Goal: Task Accomplishment & Management: Manage account settings

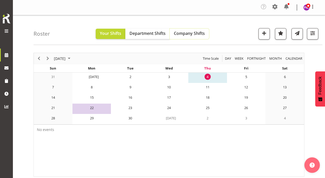
click at [160, 32] on span "Company Shifts" at bounding box center [189, 33] width 31 height 6
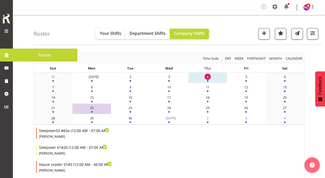
click at [6, 54] on span at bounding box center [7, 55] width 8 height 8
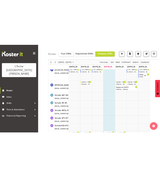
scroll to position [1475, 0]
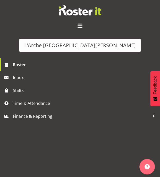
click at [62, 149] on div "L'Arche Mount Tabor Roster Inbox Shifts Time & Attendance Finance & Reporting" at bounding box center [80, 88] width 160 height 177
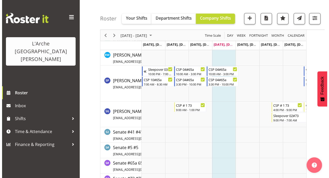
scroll to position [1479, 0]
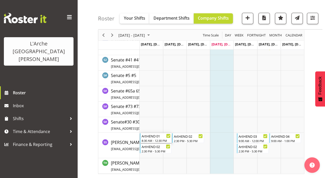
click at [155, 138] on div "8:30 AM - 12:30 PM" at bounding box center [156, 140] width 29 height 4
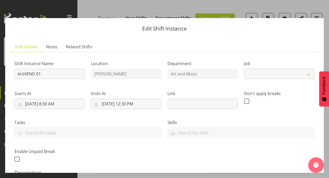
select select "4"
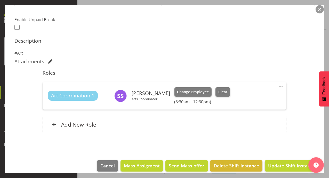
scroll to position [137, 0]
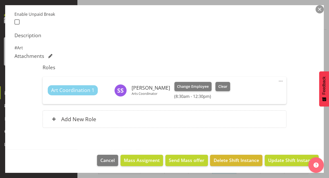
click at [279, 79] on span at bounding box center [280, 81] width 6 height 6
click at [244, 93] on link "Edit" at bounding box center [259, 93] width 50 height 9
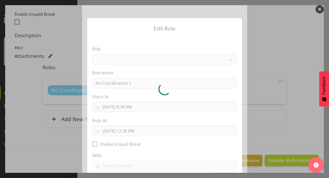
select select "288"
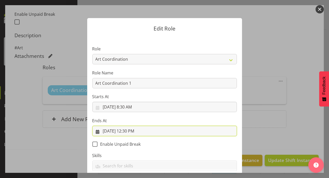
click at [134, 130] on input "9/1/2025, 12:30 PM" at bounding box center [164, 131] width 144 height 10
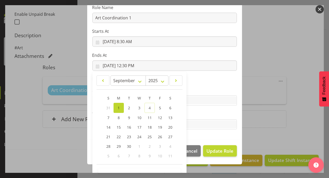
scroll to position [80, 0]
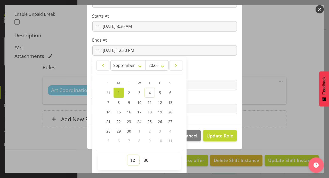
click at [130, 161] on select "00 01 02 03 04 05 06 07 08 09 10 11 12 13 14 15 16 17 18 19 20 21 22 23" at bounding box center [133, 160] width 12 height 10
select select "11"
click at [127, 155] on select "00 01 02 03 04 05 06 07 08 09 10 11 12 13 14 15 16 17 18 19 20 21 22 23" at bounding box center [133, 160] width 12 height 10
type input "9/1/2025, 11:30 AM"
click at [143, 160] on select "00 01 02 03 04 05 06 07 08 09 10 11 12 13 14 15 16 17 18 19 20 21 22 23 24 25 2…" at bounding box center [147, 160] width 12 height 10
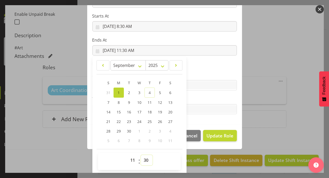
click at [143, 160] on select "00 01 02 03 04 05 06 07 08 09 10 11 12 13 14 15 16 17 18 19 20 21 22 23 24 25 2…" at bounding box center [147, 160] width 12 height 10
click at [238, 92] on section "Role Area Manager Art Coordination Community - SIL Community Leader Community S…" at bounding box center [164, 40] width 155 height 169
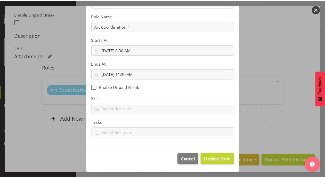
scroll to position [56, 0]
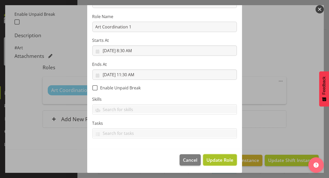
click at [228, 159] on span "Update Role" at bounding box center [219, 159] width 27 height 7
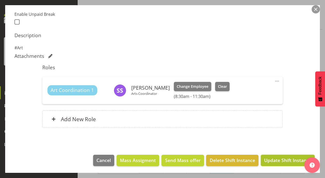
click at [282, 160] on span "Update Shift Instance" at bounding box center [287, 160] width 47 height 7
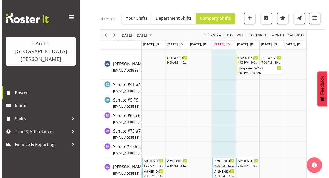
scroll to position [1475, 0]
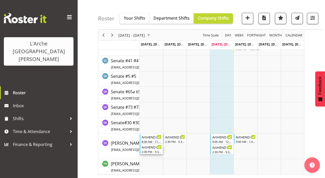
click at [147, 149] on div "ArtHEND 02" at bounding box center [152, 146] width 20 height 5
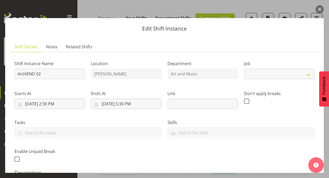
select select "4"
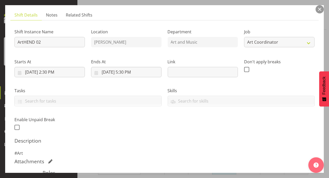
scroll to position [31, 0]
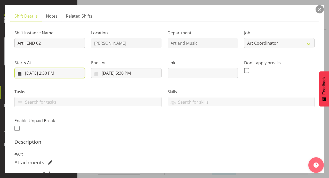
click at [54, 73] on input "9/1/2025, 2:30 PM" at bounding box center [49, 73] width 70 height 10
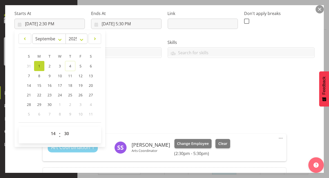
scroll to position [82, 0]
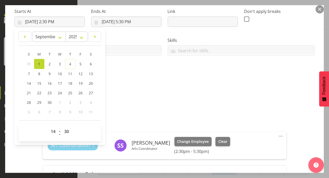
click at [174, 74] on div "Shift Instance Name ArtHEND 02 Location Art Henderson Department Art and Music …" at bounding box center [164, 27] width 306 height 113
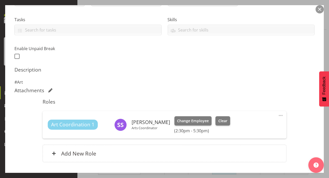
scroll to position [137, 0]
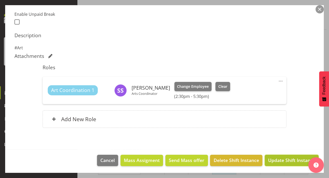
click at [290, 160] on span "Update Shift Instance" at bounding box center [291, 160] width 47 height 7
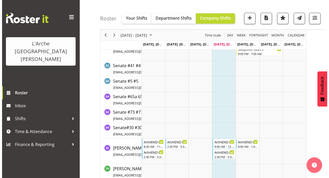
scroll to position [1475, 0]
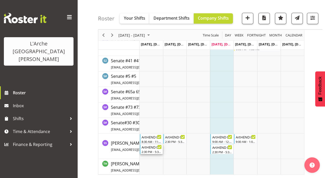
click at [152, 149] on div "2:30 PM - 5:30 PM" at bounding box center [152, 151] width 20 height 4
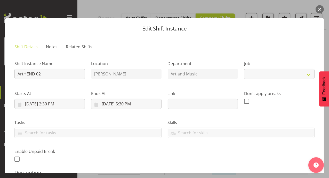
select select "4"
click at [143, 104] on input "9/1/2025, 5:30 PM" at bounding box center [126, 103] width 70 height 10
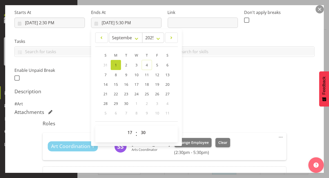
scroll to position [82, 0]
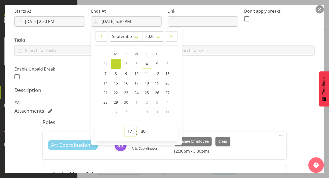
click at [131, 131] on select "00 01 02 03 04 05 06 07 08 09 10 11 12 13 14 15 16 17 18 19 20 21 22 23" at bounding box center [131, 131] width 12 height 10
select select "18"
click at [125, 126] on select "00 01 02 03 04 05 06 07 08 09 10 11 12 13 14 15 16 17 18 19 20 21 22 23" at bounding box center [131, 131] width 12 height 10
type input "9/1/2025, 6:30 PM"
click at [240, 92] on h5 "Description" at bounding box center [164, 90] width 300 height 6
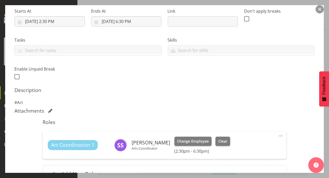
scroll to position [137, 0]
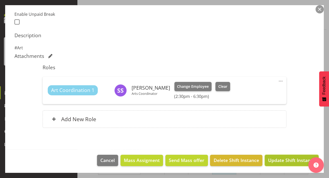
click at [286, 162] on span "Update Shift Instance" at bounding box center [291, 160] width 47 height 7
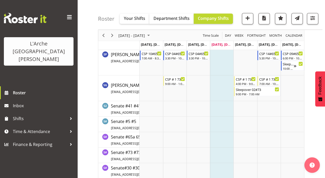
scroll to position [1475, 0]
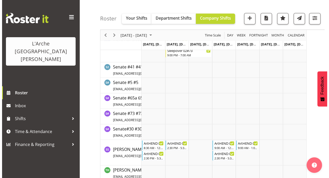
scroll to position [1224, 0]
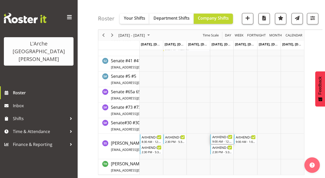
click at [223, 138] on div "ArtHEND 03" at bounding box center [222, 136] width 20 height 5
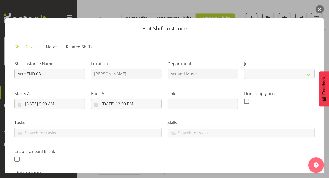
select select "4"
click at [320, 10] on button "button" at bounding box center [319, 9] width 8 height 8
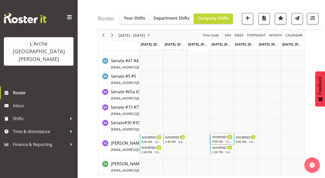
click at [217, 137] on div "ArtHEND 03" at bounding box center [222, 136] width 20 height 5
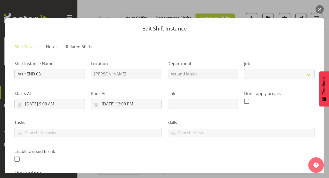
select select "4"
click at [131, 103] on input "9/11/2025, 12:00 PM" at bounding box center [126, 103] width 70 height 10
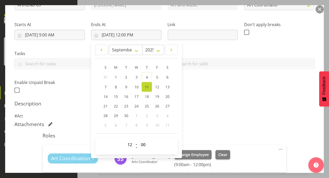
scroll to position [78, 0]
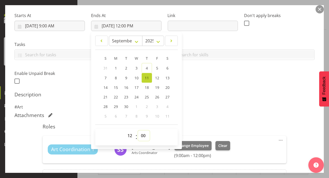
click at [144, 135] on select "00 01 02 03 04 05 06 07 08 09 10 11 12 13 14 15 16 17 18 19 20 21 22 23 24 25 2…" at bounding box center [144, 135] width 12 height 10
select select "30"
click at [138, 130] on select "00 01 02 03 04 05 06 07 08 09 10 11 12 13 14 15 16 17 18 19 20 21 22 23 24 25 2…" at bounding box center [144, 135] width 12 height 10
type input "9/11/2025, 12:30 PM"
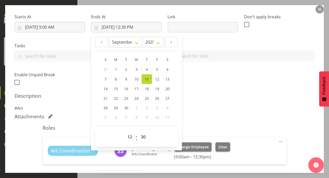
click at [211, 157] on h6 "(9:00am - 12:30pm)" at bounding box center [202, 156] width 56 height 5
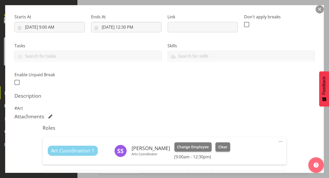
click at [278, 140] on span at bounding box center [280, 141] width 6 height 6
click at [240, 152] on link "Edit" at bounding box center [259, 153] width 50 height 9
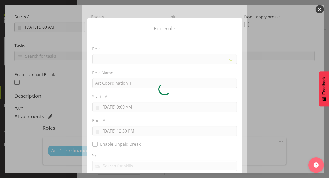
select select "288"
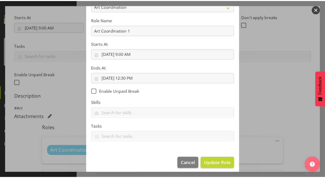
scroll to position [56, 0]
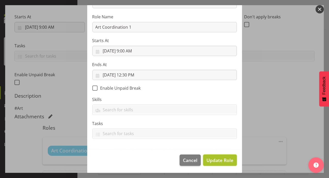
click at [217, 162] on span "Update Role" at bounding box center [219, 160] width 27 height 7
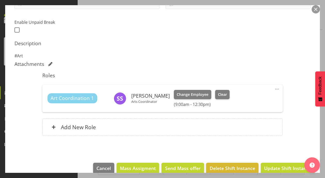
scroll to position [137, 0]
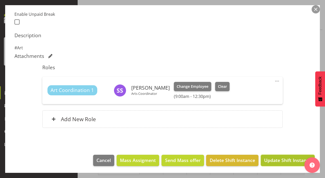
click at [293, 158] on span "Update Shift Instance" at bounding box center [287, 160] width 47 height 7
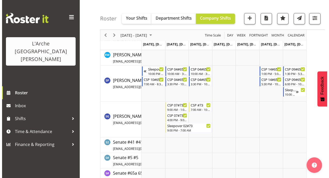
scroll to position [1224, 0]
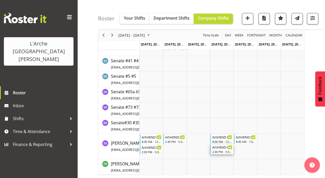
click at [221, 149] on div "2:30 PM - 5:30 PM" at bounding box center [222, 151] width 20 height 4
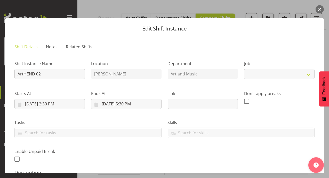
select select "4"
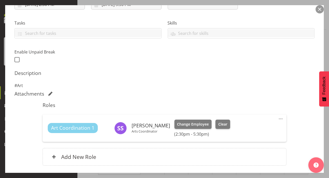
scroll to position [37, 0]
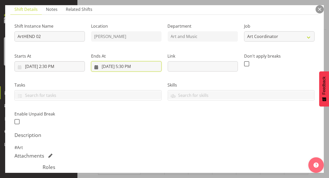
click at [126, 65] on input "9/11/2025, 5:30 PM" at bounding box center [126, 66] width 70 height 10
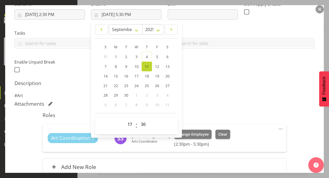
scroll to position [90, 0]
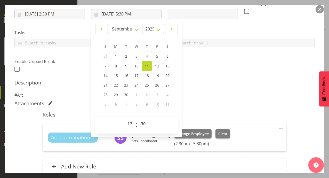
click at [213, 99] on div "Shift Instance Name ArtHEND 02 Location Art Henderson Department Art and Music …" at bounding box center [164, 73] width 300 height 215
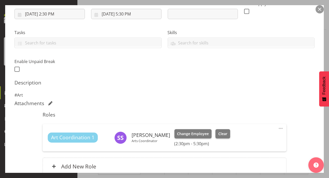
click at [277, 127] on span at bounding box center [280, 128] width 6 height 6
click at [320, 7] on button "button" at bounding box center [319, 9] width 8 height 8
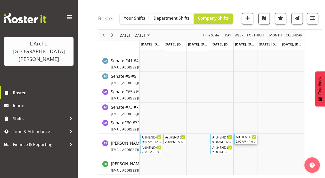
click at [244, 137] on div "ArtHEND 04" at bounding box center [246, 136] width 20 height 5
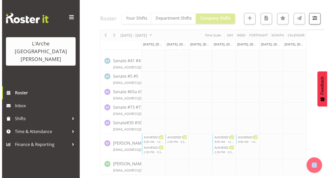
select select
select select "8"
select select "2025"
select select "9"
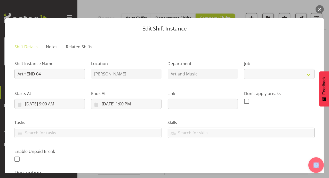
select select "4"
click at [60, 104] on input "9/12/2025, 9:00 AM" at bounding box center [49, 103] width 70 height 10
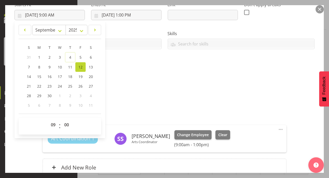
scroll to position [86, 0]
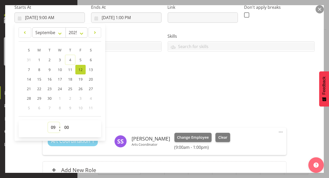
click at [53, 126] on select "00 01 02 03 04 05 06 07 08 09 10 11 12 13 14 15 16 17 18 19 20 21 22 23" at bounding box center [54, 127] width 12 height 10
select select "8"
click at [48, 122] on select "00 01 02 03 04 05 06 07 08 09 10 11 12 13 14 15 16 17 18 19 20 21 22 23" at bounding box center [54, 127] width 12 height 10
type input "9/12/2025, 8:00 AM"
click at [67, 126] on select "00 01 02 03 04 05 06 07 08 09 10 11 12 13 14 15 16 17 18 19 20 21 22 23 24 25 2…" at bounding box center [67, 127] width 12 height 10
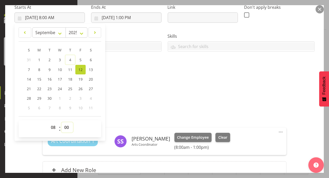
select select "30"
click at [61, 122] on select "00 01 02 03 04 05 06 07 08 09 10 11 12 13 14 15 16 17 18 19 20 21 22 23 24 25 2…" at bounding box center [67, 127] width 12 height 10
type input "9/12/2025, 8:30 AM"
click at [122, 87] on h5 "Description" at bounding box center [164, 86] width 300 height 6
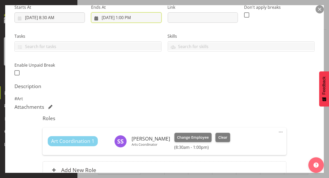
click at [137, 18] on input "9/12/2025, 1:00 PM" at bounding box center [126, 17] width 70 height 10
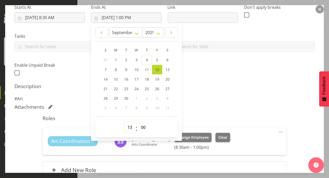
click at [130, 126] on select "00 01 02 03 04 05 06 07 08 09 10 11 12 13 14 15 16 17 18 19 20 21 22 23" at bounding box center [131, 127] width 12 height 10
select select "11"
click at [125, 122] on select "00 01 02 03 04 05 06 07 08 09 10 11 12 13 14 15 16 17 18 19 20 21 22 23" at bounding box center [131, 127] width 12 height 10
type input "9/12/2025, 11:00 AM"
click at [143, 125] on select "00 01 02 03 04 05 06 07 08 09 10 11 12 13 14 15 16 17 18 19 20 21 22 23 24 25 2…" at bounding box center [144, 127] width 12 height 10
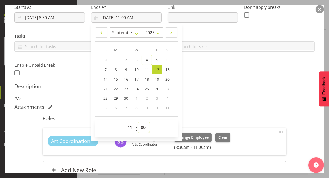
select select "30"
click at [138, 122] on select "00 01 02 03 04 05 06 07 08 09 10 11 12 13 14 15 16 17 18 19 20 21 22 23 24 25 2…" at bounding box center [144, 127] width 12 height 10
type input "9/12/2025, 11:30 AM"
click at [222, 104] on div "Attachments" at bounding box center [164, 107] width 300 height 6
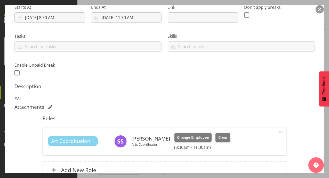
click at [277, 129] on span at bounding box center [280, 132] width 6 height 6
click at [248, 144] on link "Edit" at bounding box center [259, 143] width 50 height 9
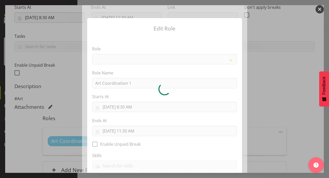
select select "288"
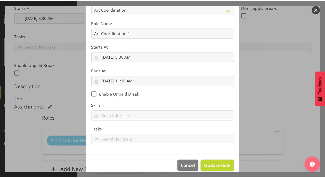
scroll to position [56, 0]
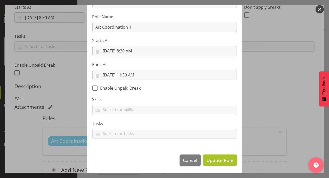
click at [219, 157] on span "Update Role" at bounding box center [219, 160] width 27 height 7
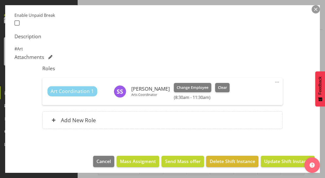
scroll to position [137, 0]
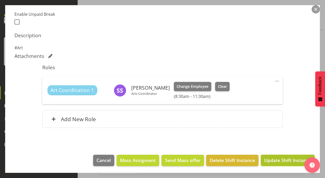
click at [274, 160] on span "Update Shift Instance" at bounding box center [287, 160] width 47 height 7
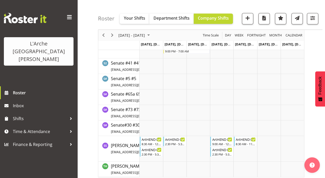
scroll to position [1224, 0]
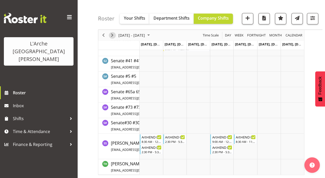
click at [113, 35] on span "Next" at bounding box center [112, 35] width 6 height 6
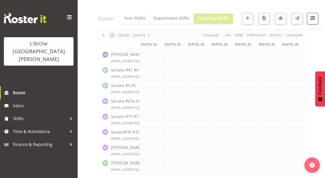
scroll to position [704, 0]
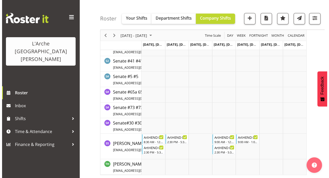
scroll to position [1413, 0]
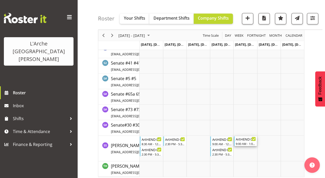
click at [245, 140] on div "ArtHEND 04" at bounding box center [246, 138] width 20 height 5
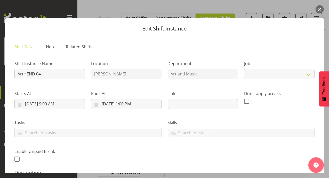
select select "4"
click at [52, 103] on input "9/19/2025, 9:00 AM" at bounding box center [49, 103] width 70 height 10
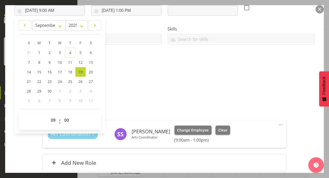
scroll to position [95, 0]
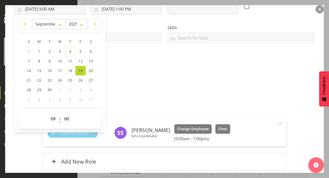
click at [168, 73] on div "Shift Instance Name ArtHEND 04 Location Art Henderson Department Art and Music …" at bounding box center [164, 69] width 300 height 215
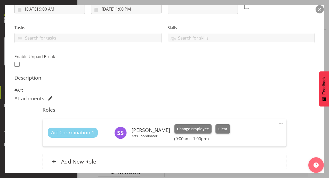
click at [278, 123] on span at bounding box center [280, 123] width 6 height 6
click at [242, 136] on link "Edit" at bounding box center [259, 135] width 50 height 9
select select "8"
select select "2025"
select select "9"
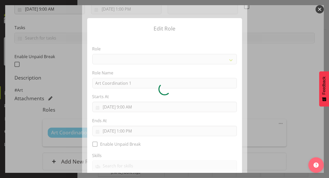
select select "288"
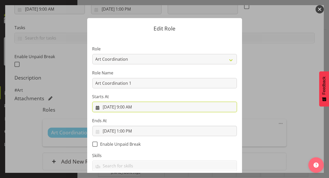
click at [150, 109] on input "9/19/2025, 9:00 AM" at bounding box center [164, 107] width 144 height 10
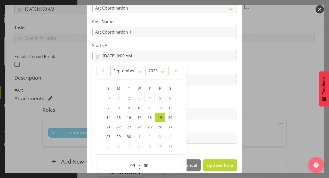
scroll to position [56, 0]
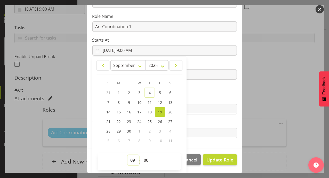
click at [130, 158] on select "00 01 02 03 04 05 06 07 08 09 10 11 12 13 14 15 16 17 18 19 20 21 22 23" at bounding box center [133, 160] width 12 height 10
select select "8"
click at [127, 155] on select "00 01 02 03 04 05 06 07 08 09 10 11 12 13 14 15 16 17 18 19 20 21 22 23" at bounding box center [133, 160] width 12 height 10
type input "9/19/2025, 8:00 AM"
click at [143, 159] on select "00 01 02 03 04 05 06 07 08 09 10 11 12 13 14 15 16 17 18 19 20 21 22 23 24 25 2…" at bounding box center [147, 160] width 12 height 10
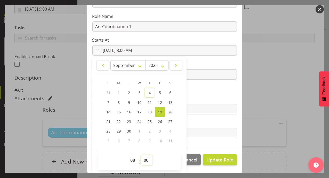
select select "30"
click at [141, 155] on select "00 01 02 03 04 05 06 07 08 09 10 11 12 13 14 15 16 17 18 19 20 21 22 23 24 25 2…" at bounding box center [147, 160] width 12 height 10
type input "9/19/2025, 8:30 AM"
click at [199, 118] on section "Role Area Manager Art Coordination Community - SIL Community Leader Community S…" at bounding box center [164, 64] width 155 height 169
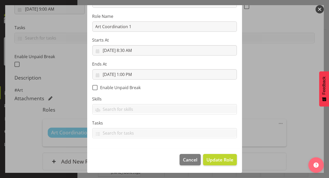
scroll to position [56, 0]
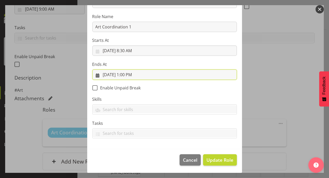
click at [127, 74] on input "9/19/2025, 1:00 PM" at bounding box center [164, 74] width 144 height 10
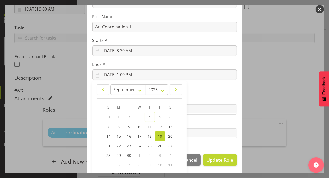
click at [170, 158] on div "4" at bounding box center [170, 155] width 10 height 10
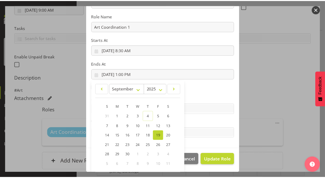
scroll to position [80, 0]
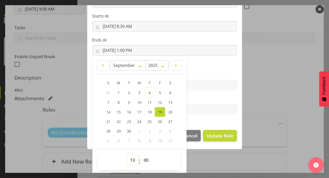
click at [130, 160] on select "00 01 02 03 04 05 06 07 08 09 10 11 12 13 14 15 16 17 18 19 20 21 22 23" at bounding box center [133, 160] width 12 height 10
select select "11"
click at [127, 155] on select "00 01 02 03 04 05 06 07 08 09 10 11 12 13 14 15 16 17 18 19 20 21 22 23" at bounding box center [133, 160] width 12 height 10
type input "9/19/2025, 11:00 AM"
click at [145, 156] on select "00 01 02 03 04 05 06 07 08 09 10 11 12 13 14 15 16 17 18 19 20 21 22 23 24 25 2…" at bounding box center [147, 160] width 12 height 10
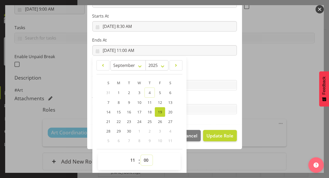
select select "30"
click at [141, 155] on select "00 01 02 03 04 05 06 07 08 09 10 11 12 13 14 15 16 17 18 19 20 21 22 23 24 25 2…" at bounding box center [147, 160] width 12 height 10
type input "9/19/2025, 11:30 AM"
click at [214, 135] on span "Update Role" at bounding box center [219, 135] width 27 height 7
select select
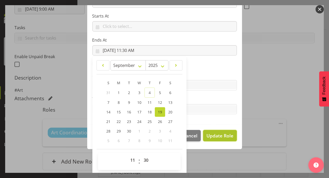
select select
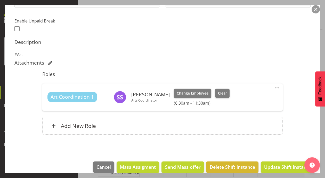
scroll to position [137, 0]
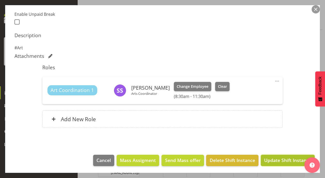
click at [277, 160] on span "Update Shift Instance" at bounding box center [287, 160] width 47 height 7
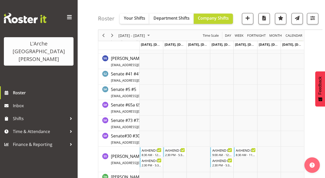
scroll to position [1415, 0]
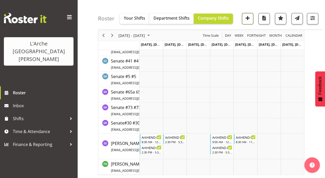
click at [247, 20] on span "button" at bounding box center [247, 17] width 7 height 7
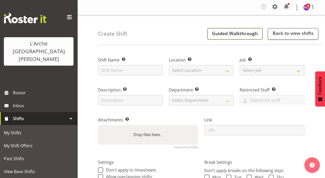
click at [255, 36] on button "Guided Walkthrough" at bounding box center [234, 33] width 55 height 11
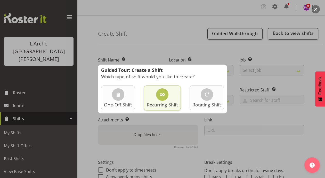
click at [162, 98] on div at bounding box center [162, 94] width 12 height 12
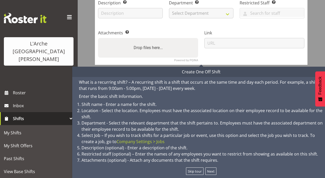
scroll to position [89, 0]
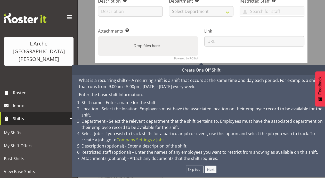
click at [211, 171] on button "Next" at bounding box center [210, 168] width 11 height 7
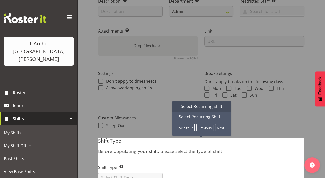
scroll to position [109, 0]
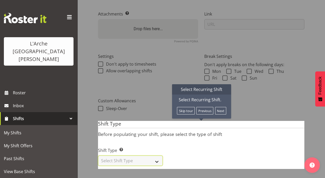
click at [157, 158] on select "Select Shift Type One Off Shift Recurring Shift Rotating Shift" at bounding box center [130, 160] width 65 height 10
click at [223, 107] on button "Next" at bounding box center [220, 110] width 11 height 7
select select "recurring"
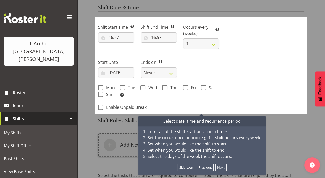
scroll to position [291, 0]
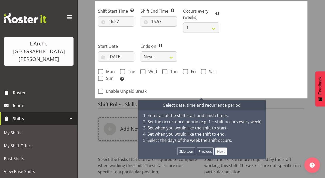
click at [220, 151] on button "Next" at bounding box center [220, 150] width 11 height 7
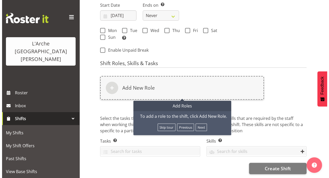
scroll to position [334, 0]
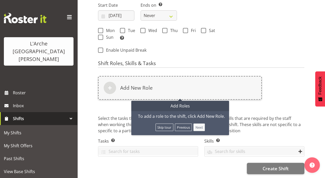
click at [199, 123] on button "Next" at bounding box center [198, 126] width 11 height 7
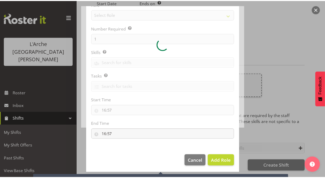
scroll to position [45, 0]
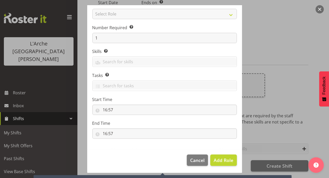
click at [320, 9] on button "button" at bounding box center [319, 9] width 8 height 8
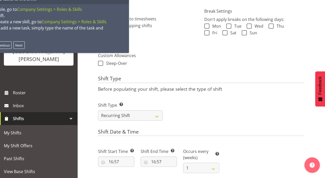
scroll to position [139, 0]
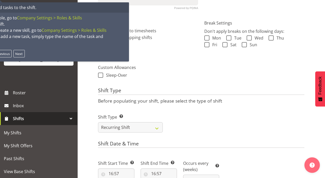
click at [175, 37] on div "Don't apply to timesheets Allow overlapping shifts" at bounding box center [148, 34] width 100 height 13
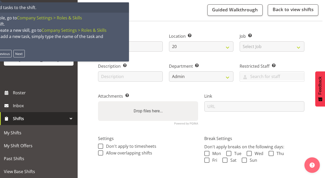
scroll to position [0, 0]
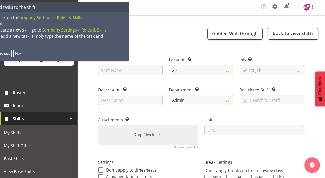
click at [221, 23] on div "Create Shift Guided Walkthrough Back to view shifts" at bounding box center [210, 30] width 224 height 30
click at [293, 32] on link "Back to view shifts" at bounding box center [293, 33] width 51 height 11
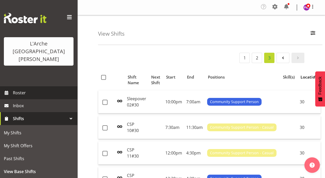
click at [19, 89] on span "Roster" at bounding box center [44, 93] width 62 height 8
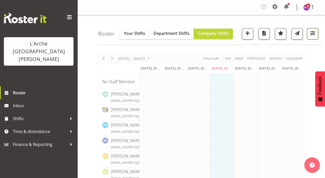
click at [316, 33] on span "button" at bounding box center [312, 33] width 7 height 7
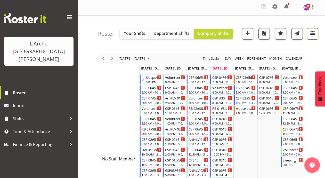
click at [313, 31] on span "button" at bounding box center [312, 33] width 7 height 7
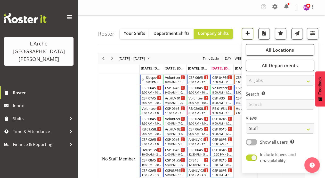
click at [248, 34] on span "button" at bounding box center [247, 33] width 7 height 7
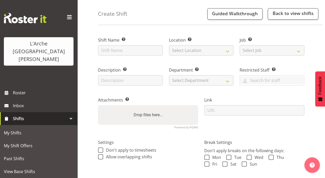
scroll to position [63, 0]
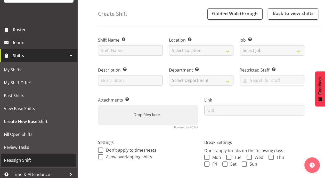
click at [21, 156] on span "Reassign Shift" at bounding box center [39, 160] width 70 height 8
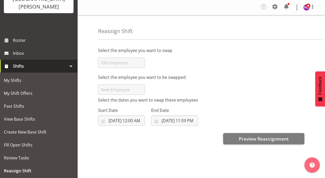
scroll to position [53, 0]
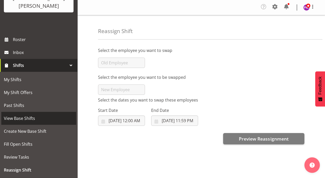
click at [32, 114] on span "View Base Shifts" at bounding box center [39, 118] width 70 height 8
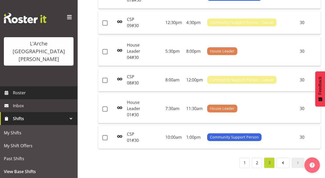
click at [20, 89] on span "Roster" at bounding box center [44, 93] width 62 height 8
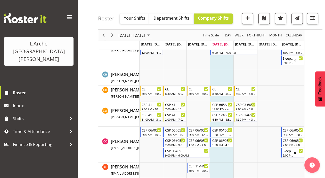
scroll to position [506, 0]
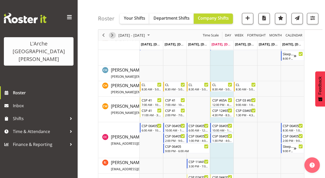
click at [111, 35] on span "Next" at bounding box center [112, 35] width 6 height 6
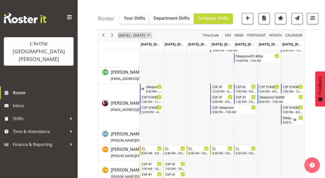
scroll to position [501, 0]
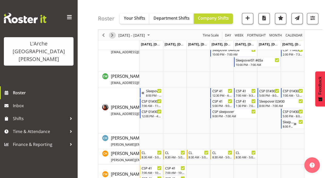
click at [112, 35] on span "Next" at bounding box center [112, 35] width 6 height 6
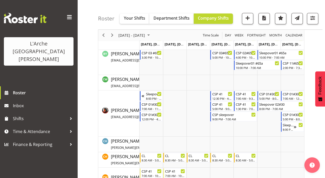
scroll to position [520, 0]
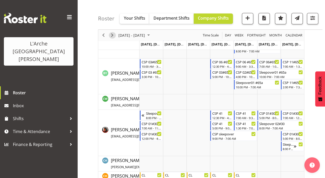
click at [113, 35] on span "Next" at bounding box center [112, 35] width 6 height 6
